Goal: Communication & Community: Share content

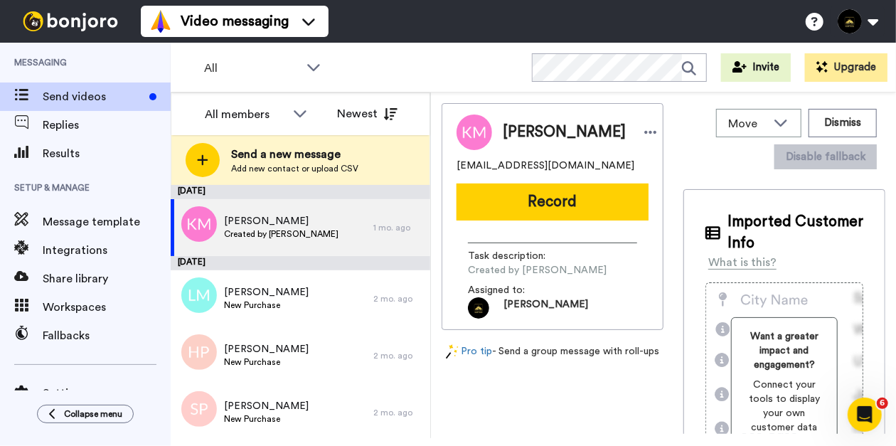
click at [237, 151] on span "Send a new message" at bounding box center [294, 154] width 127 height 17
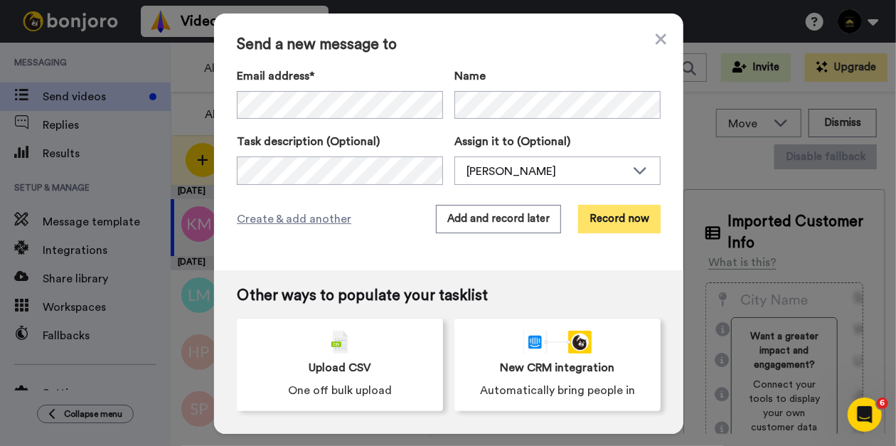
click at [607, 225] on button "Record now" at bounding box center [619, 219] width 82 height 28
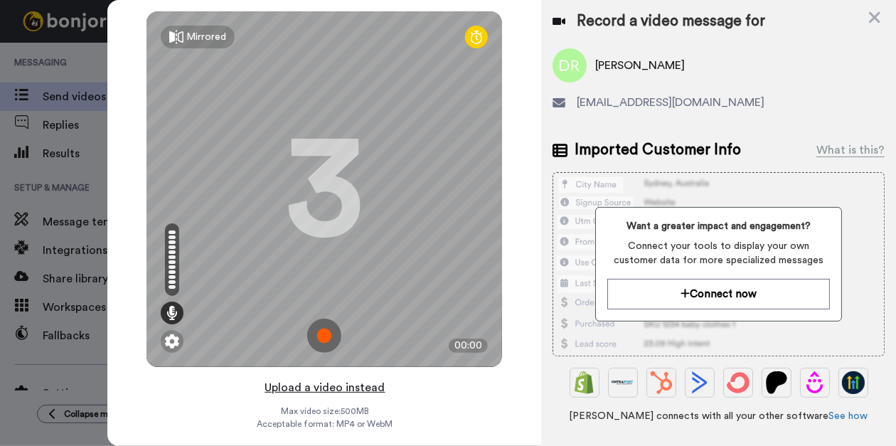
click at [311, 388] on button "Upload a video instead" at bounding box center [324, 387] width 129 height 18
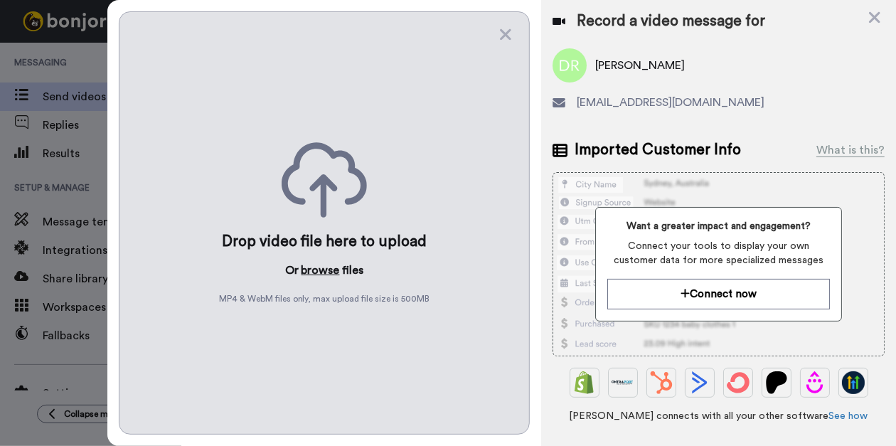
click at [309, 262] on button "browse" at bounding box center [320, 270] width 38 height 17
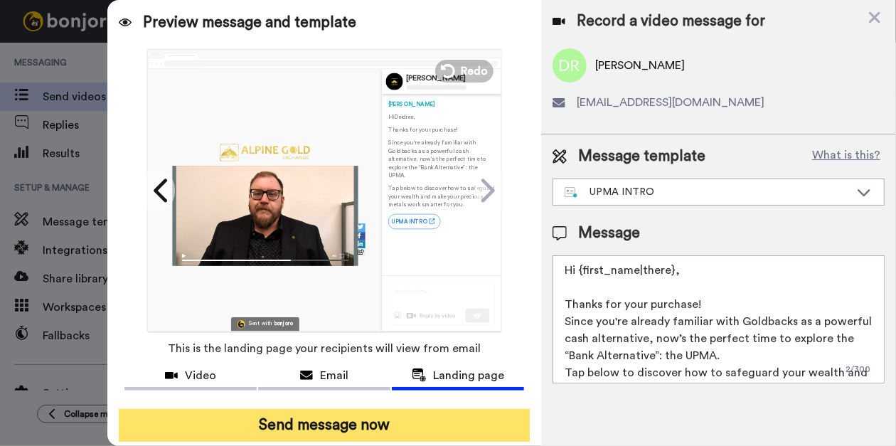
click at [332, 425] on button "Send message now" at bounding box center [324, 425] width 411 height 33
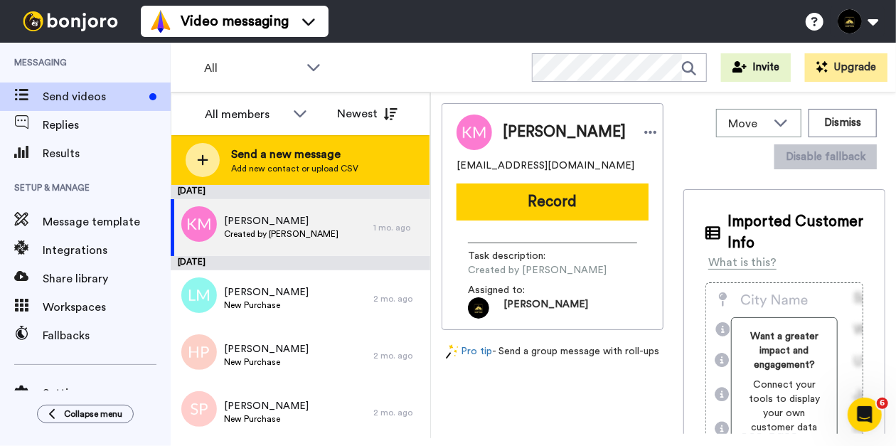
click at [240, 152] on span "Send a new message" at bounding box center [294, 154] width 127 height 17
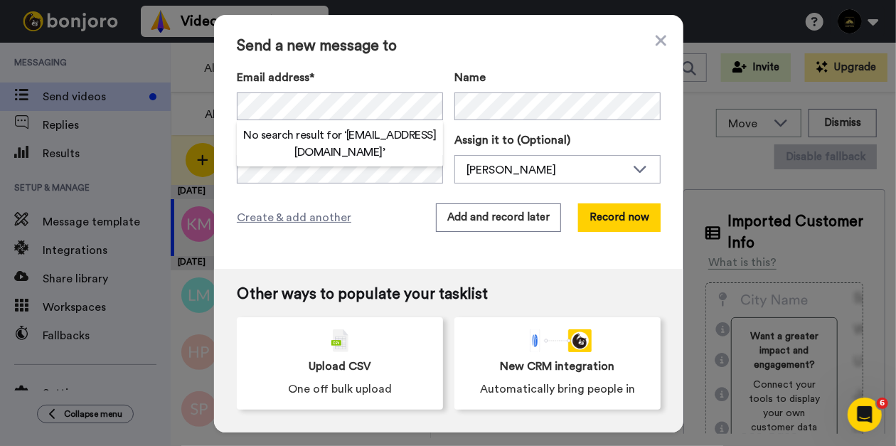
click at [494, 121] on div "Email address* No search result for ‘ amdn747@gmail.com ’ Name Task description…" at bounding box center [449, 126] width 424 height 115
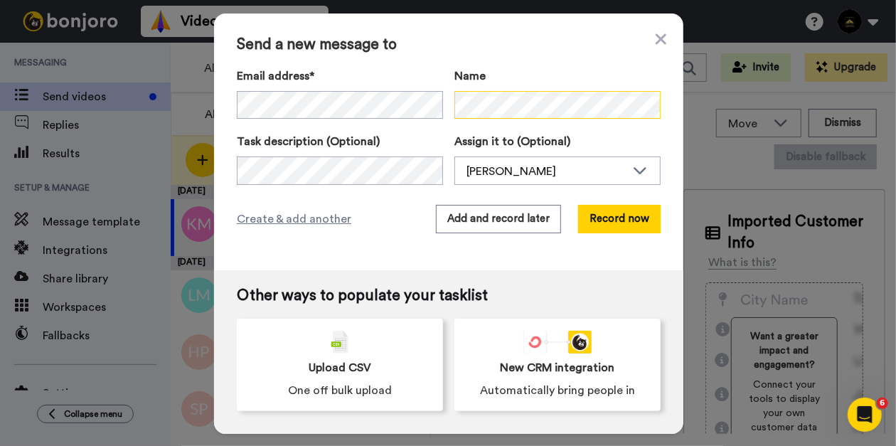
click at [494, 119] on body "Success Upload is processing... Video messaging Switch to Video messaging Testi…" at bounding box center [448, 223] width 896 height 446
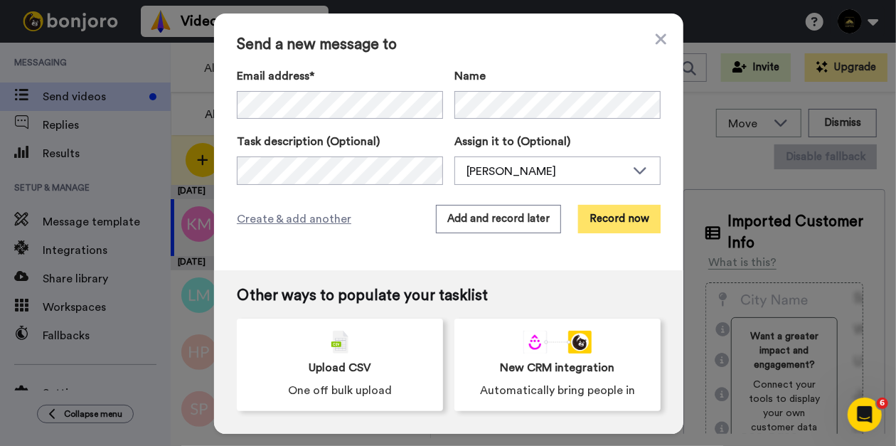
click at [631, 223] on button "Record now" at bounding box center [619, 219] width 82 height 28
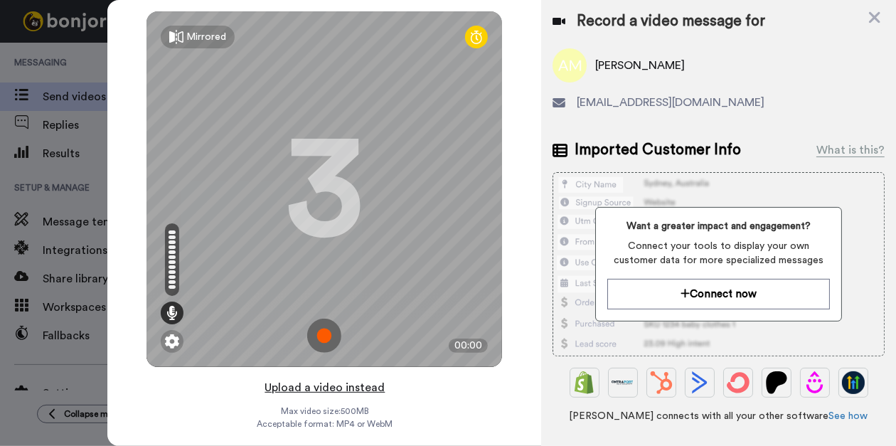
click at [333, 392] on button "Upload a video instead" at bounding box center [324, 387] width 129 height 18
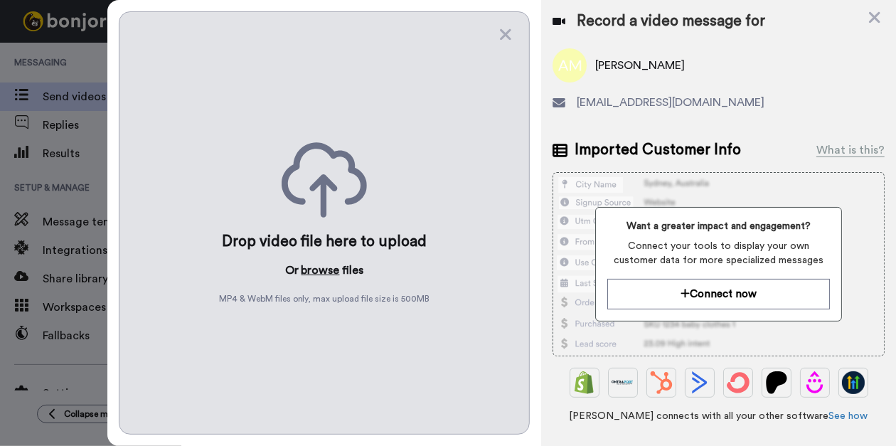
click at [324, 270] on button "browse" at bounding box center [320, 270] width 38 height 17
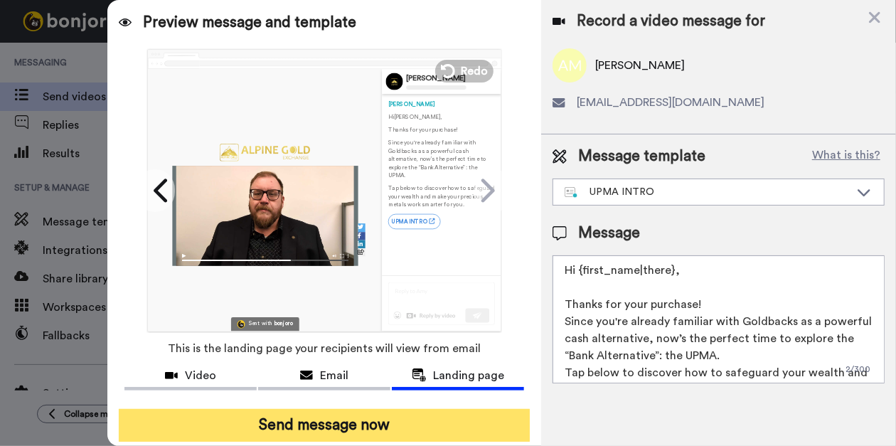
click at [310, 412] on button "Send message now" at bounding box center [324, 425] width 411 height 33
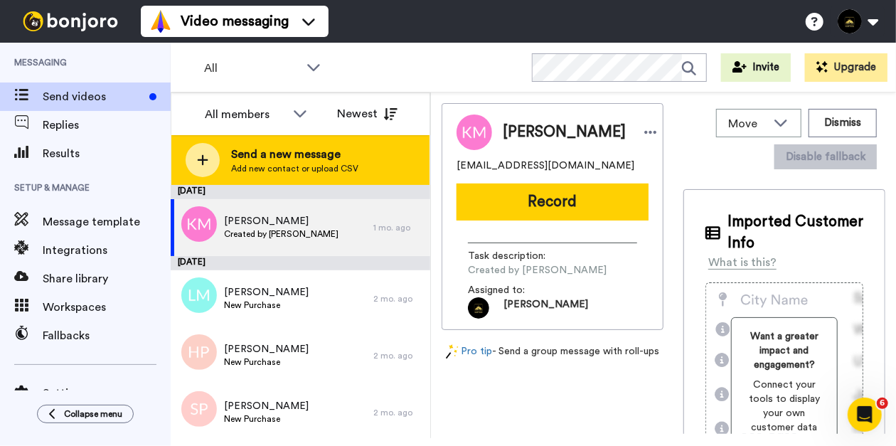
click at [238, 155] on span "Send a new message" at bounding box center [294, 154] width 127 height 17
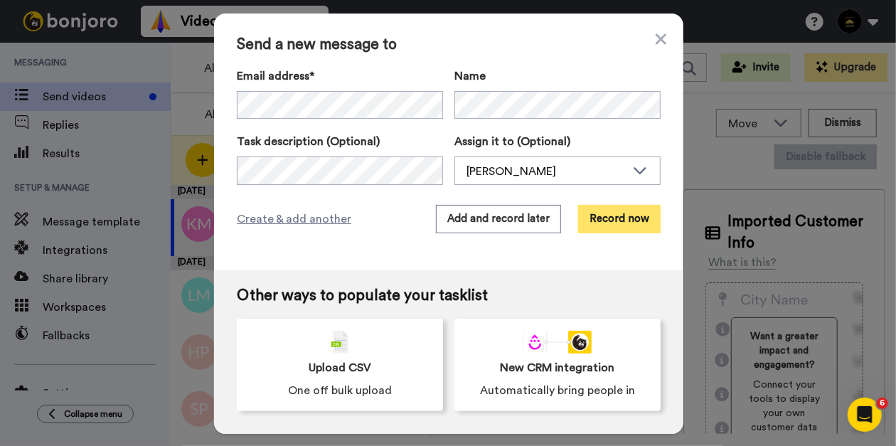
click at [623, 230] on button "Record now" at bounding box center [619, 219] width 82 height 28
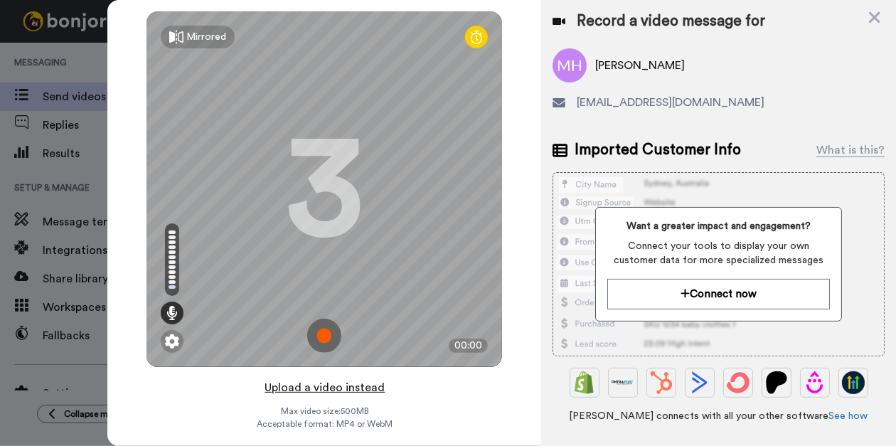
click at [336, 388] on button "Upload a video instead" at bounding box center [324, 387] width 129 height 18
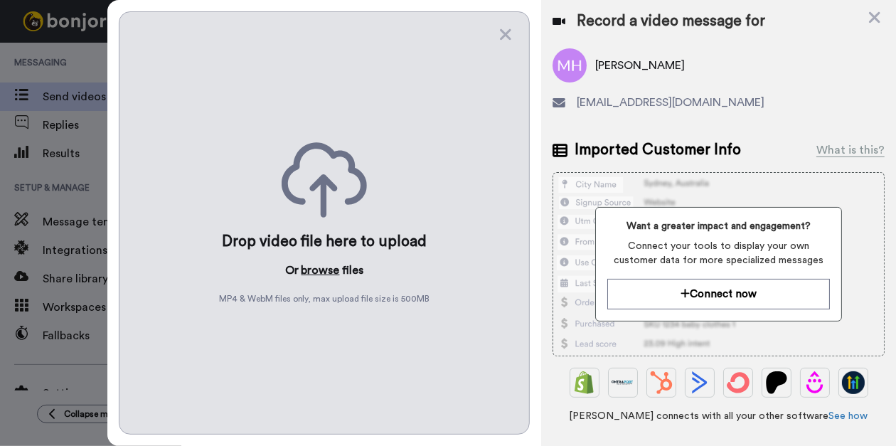
click at [322, 269] on button "browse" at bounding box center [320, 270] width 38 height 17
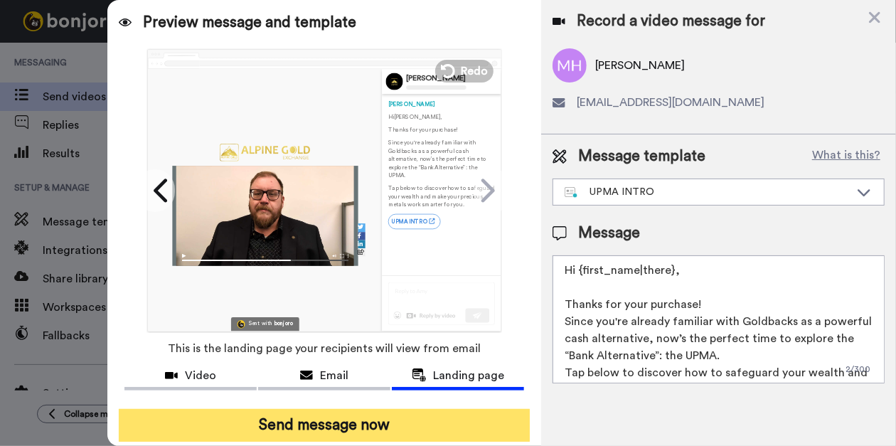
click at [272, 423] on button "Send message now" at bounding box center [324, 425] width 411 height 33
